Goal: Obtain resource: Obtain resource

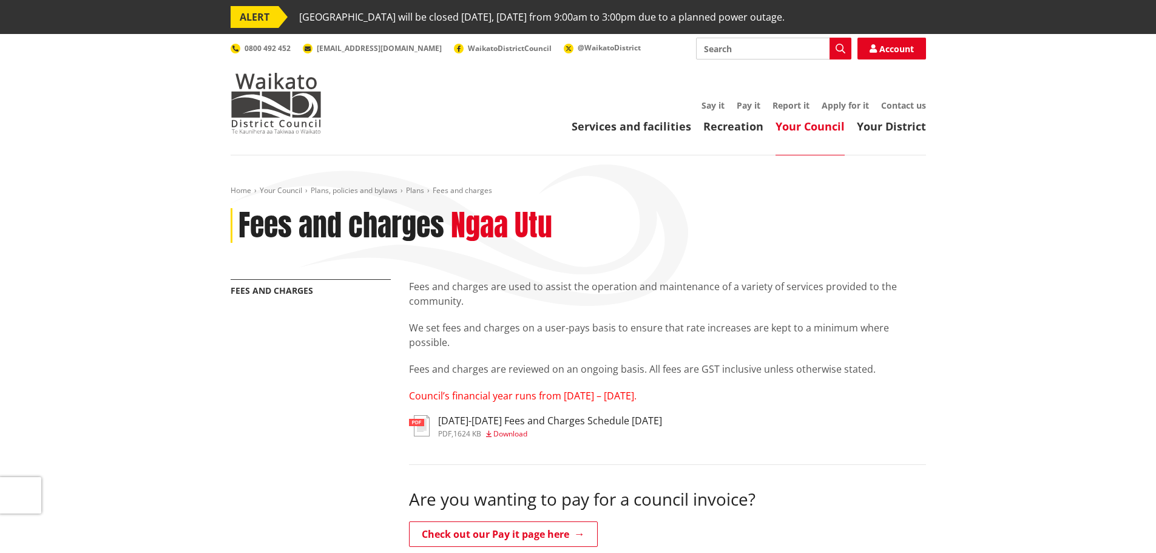
click at [746, 52] on input "Search" at bounding box center [773, 49] width 155 height 22
type input "fee and cost"
click at [841, 48] on icon "button" at bounding box center [841, 49] width 10 height 10
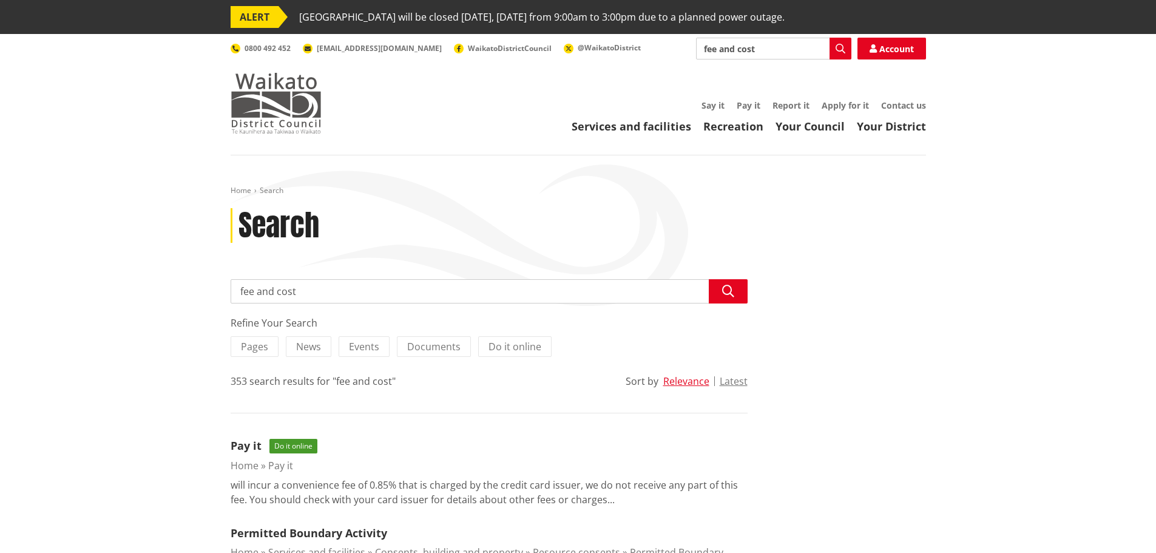
click at [255, 118] on img at bounding box center [276, 103] width 91 height 61
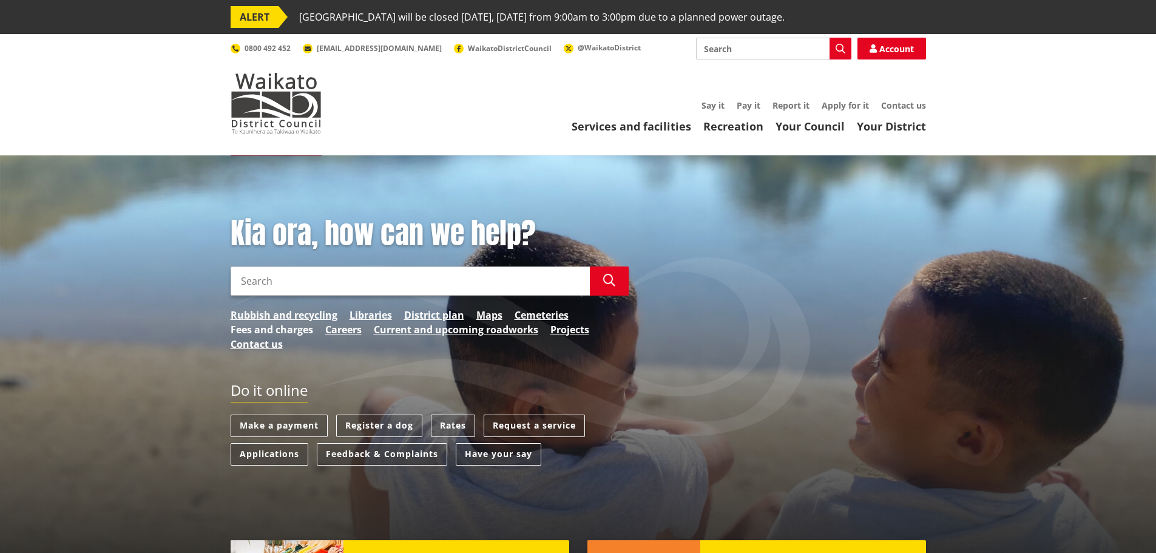
click at [297, 331] on link "Fees and charges" at bounding box center [272, 329] width 83 height 15
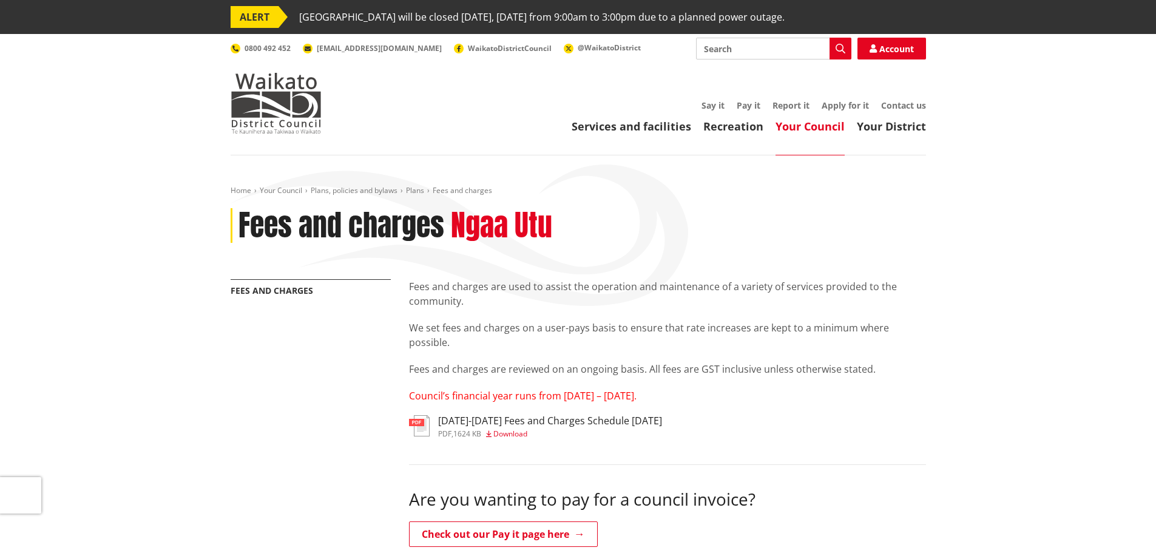
click at [509, 430] on span "Download" at bounding box center [510, 433] width 34 height 10
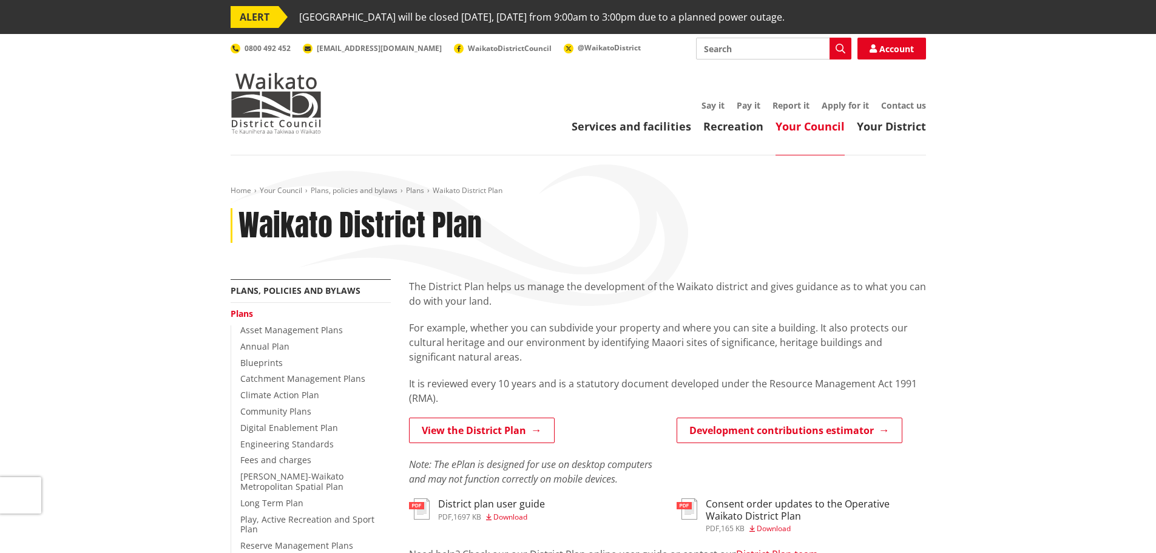
click at [268, 71] on div "Toggle search Toggle navigation Services and facilities Recreation Your Council…" at bounding box center [579, 86] width 714 height 96
click at [285, 86] on img at bounding box center [276, 103] width 91 height 61
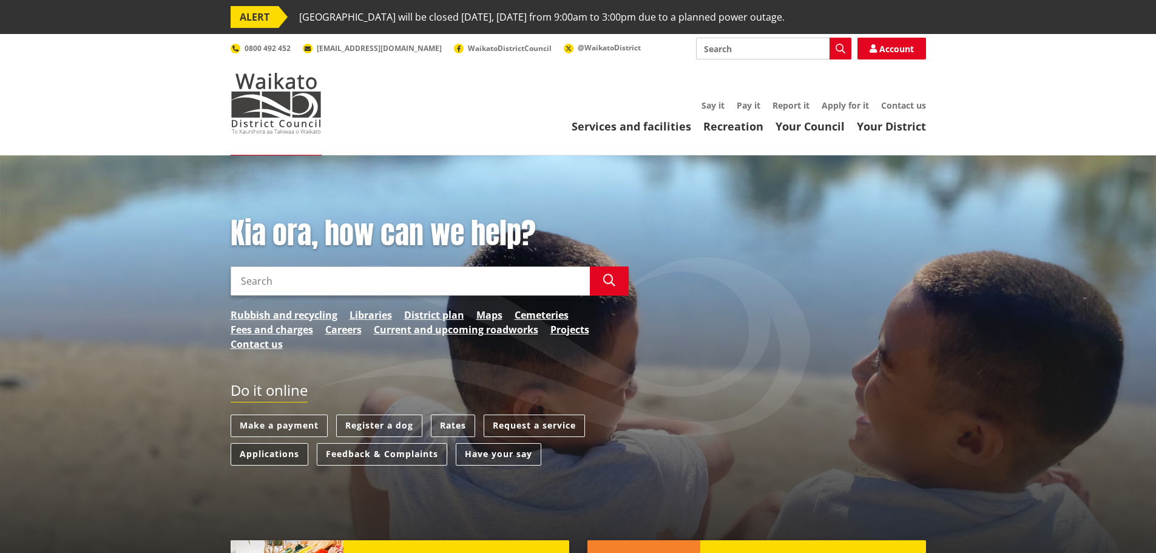
click at [290, 456] on link "Applications" at bounding box center [270, 454] width 78 height 22
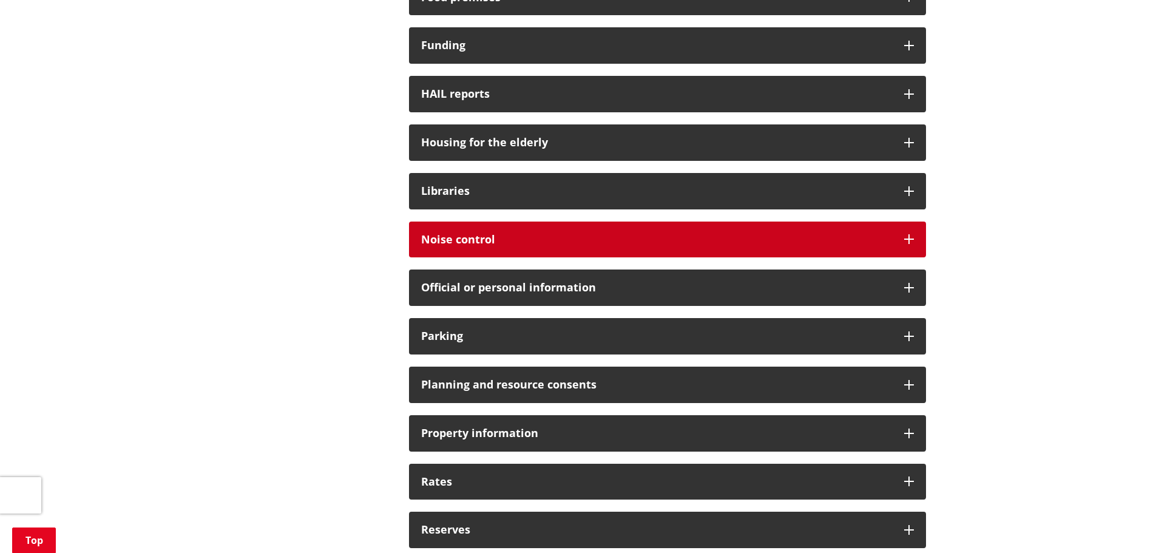
scroll to position [668, 0]
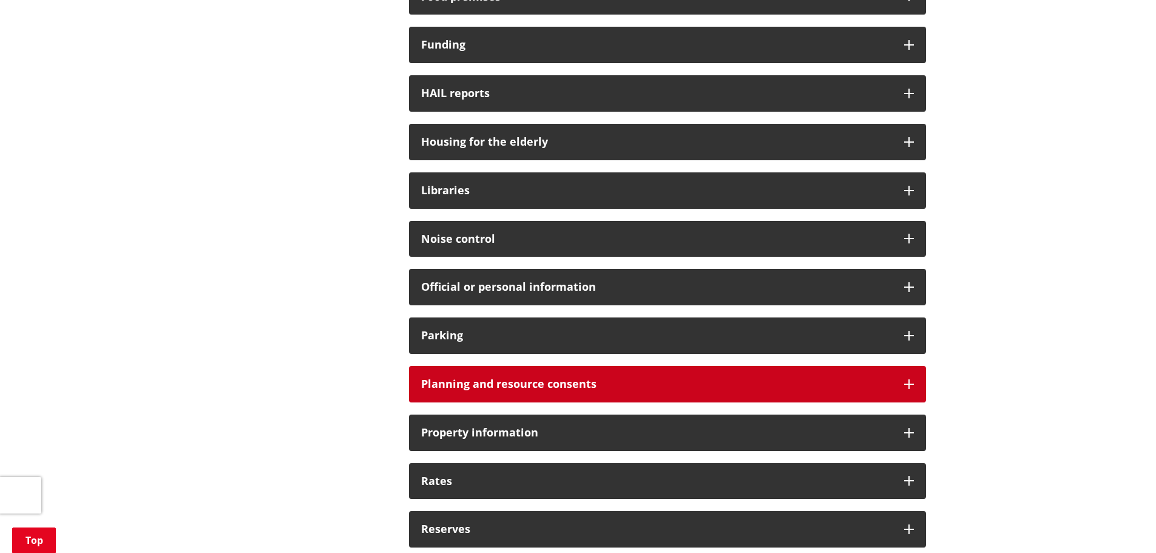
click at [577, 378] on h3 "Planning and resource consents" at bounding box center [656, 384] width 471 height 12
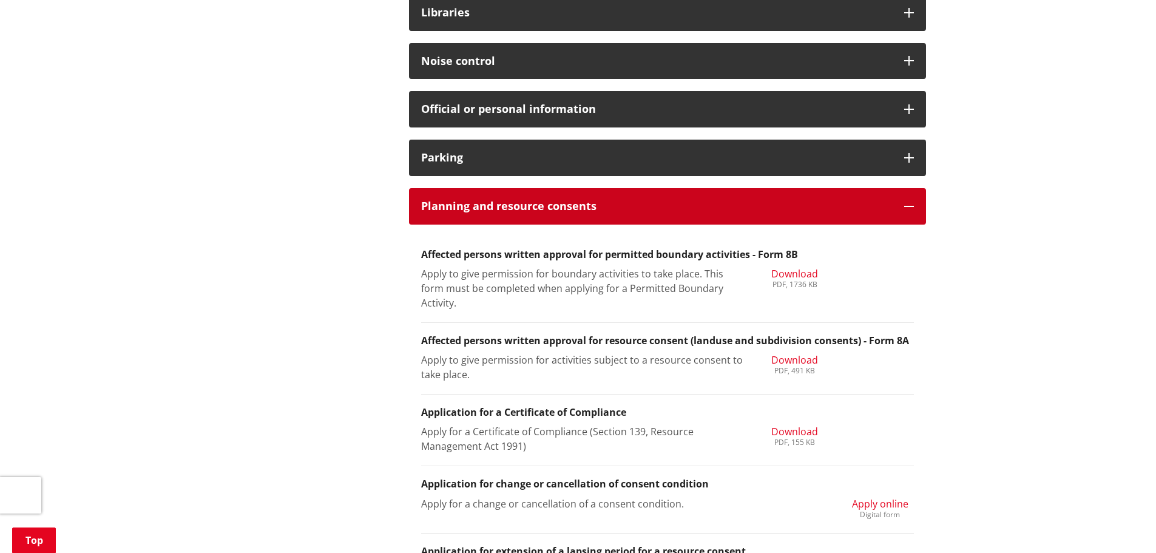
scroll to position [910, 0]
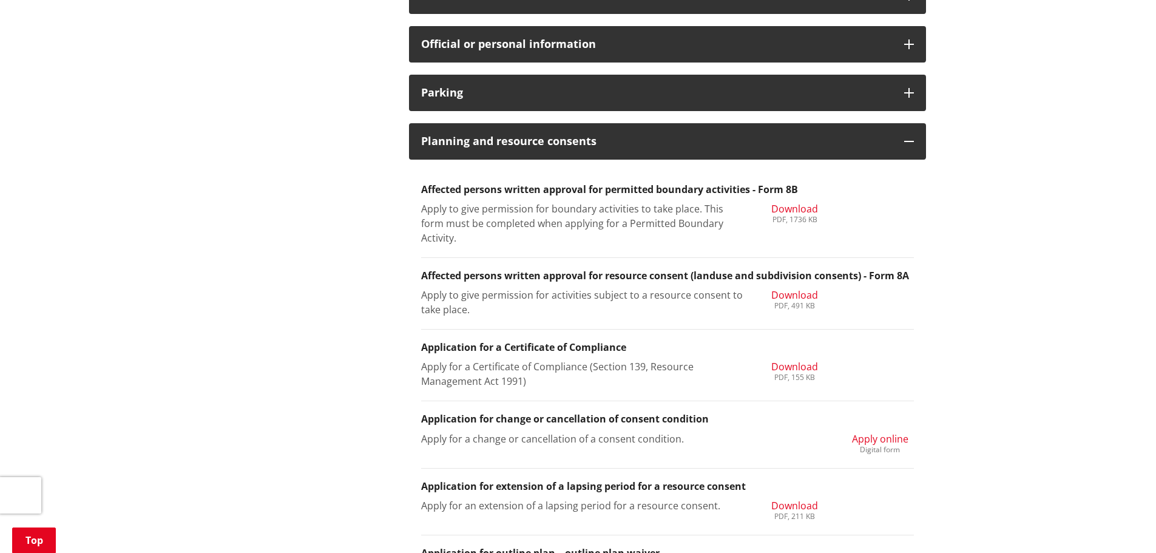
click at [805, 210] on span "Download" at bounding box center [794, 208] width 47 height 13
